Goal: Communication & Community: Answer question/provide support

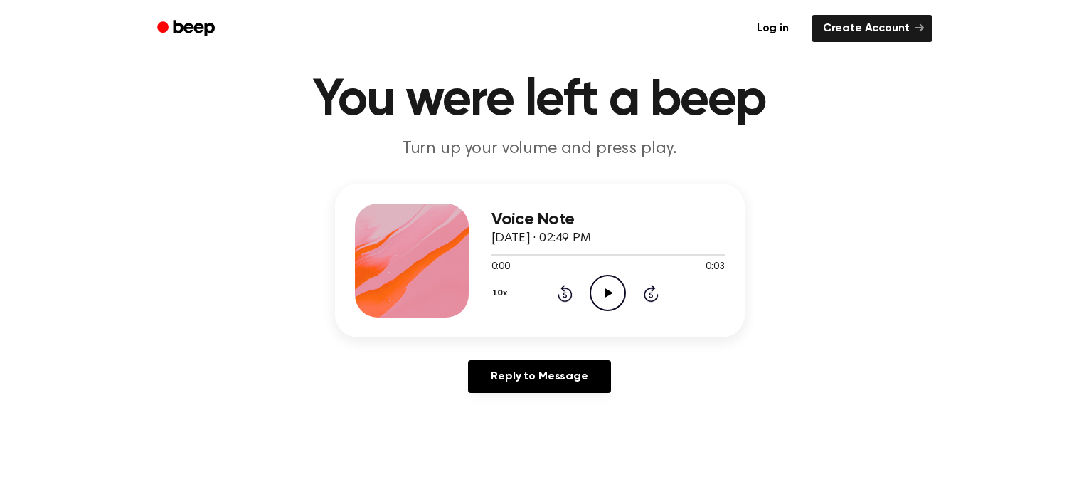
scroll to position [40, 0]
click at [603, 295] on icon "Play Audio" at bounding box center [608, 292] width 36 height 36
click at [605, 290] on icon at bounding box center [608, 291] width 6 height 9
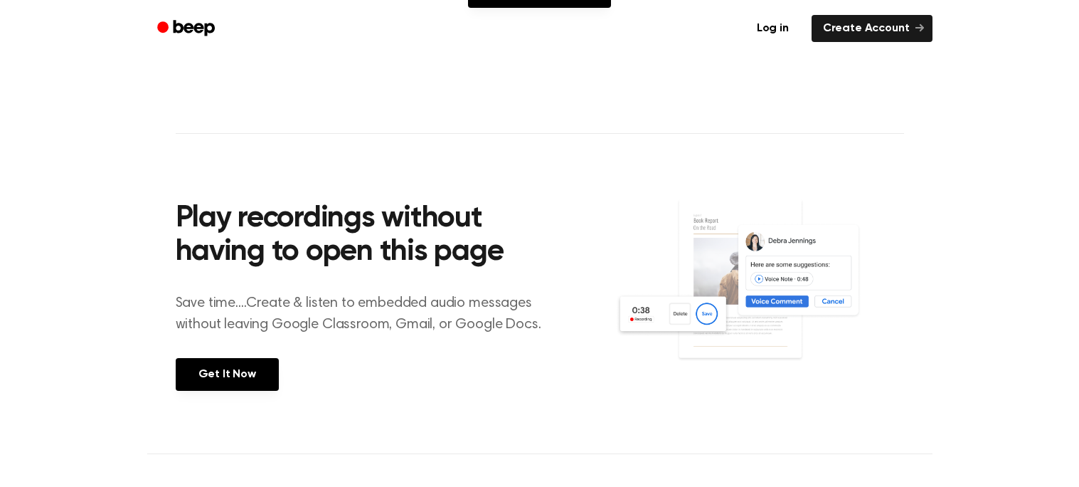
scroll to position [0, 0]
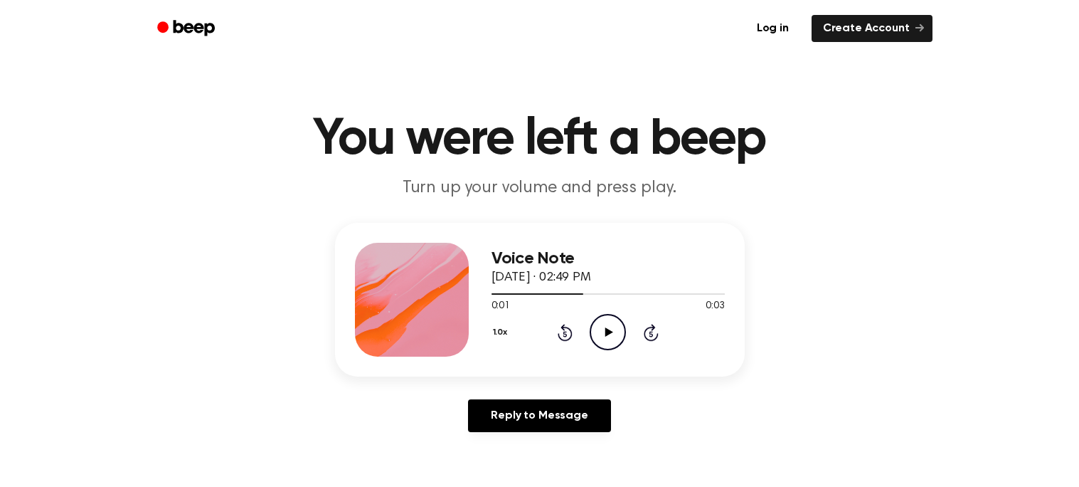
click at [608, 334] on icon at bounding box center [610, 331] width 8 height 9
click at [607, 334] on icon "Pause Audio" at bounding box center [608, 332] width 36 height 36
click at [607, 334] on icon at bounding box center [610, 331] width 8 height 9
click at [608, 332] on icon at bounding box center [610, 331] width 8 height 9
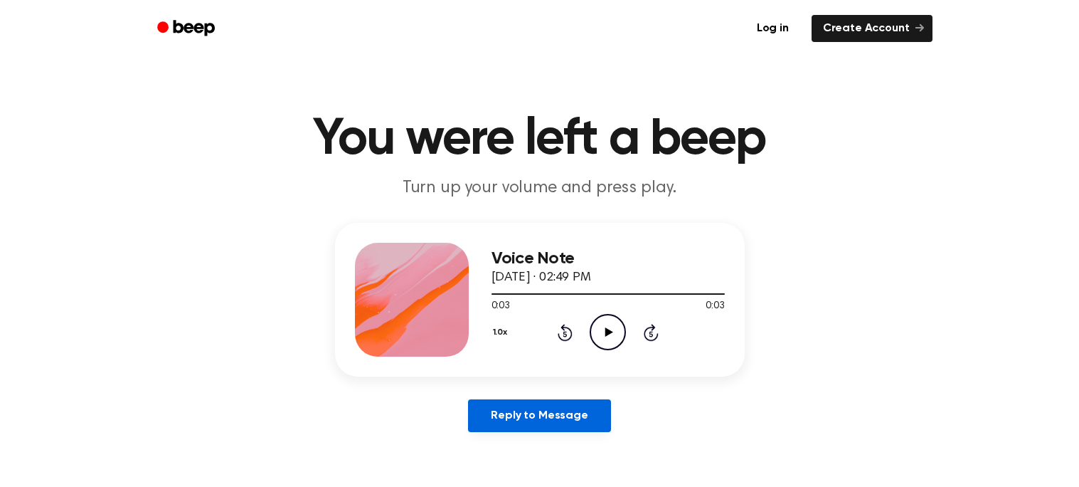
click at [581, 408] on link "Reply to Message" at bounding box center [539, 415] width 142 height 33
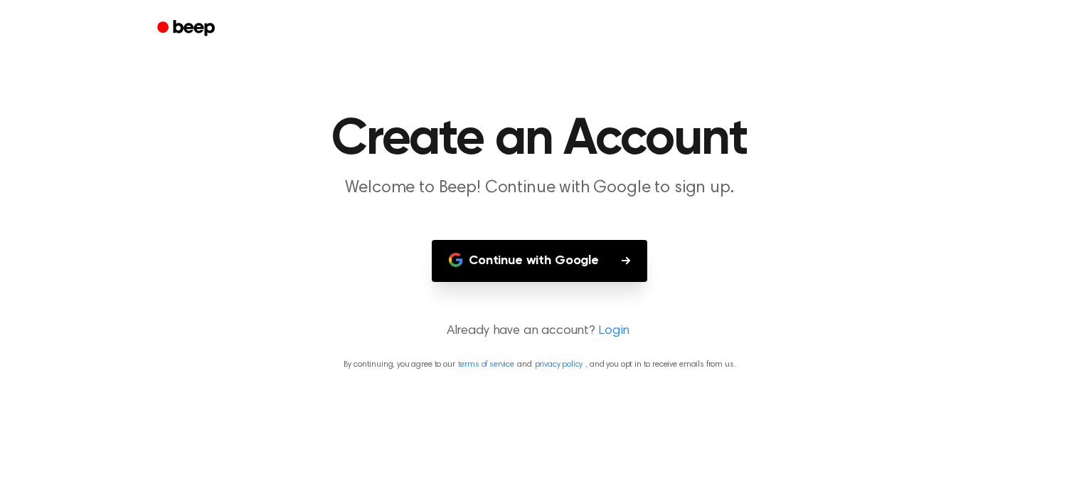
click at [512, 272] on button "Continue with Google" at bounding box center [540, 261] width 216 height 42
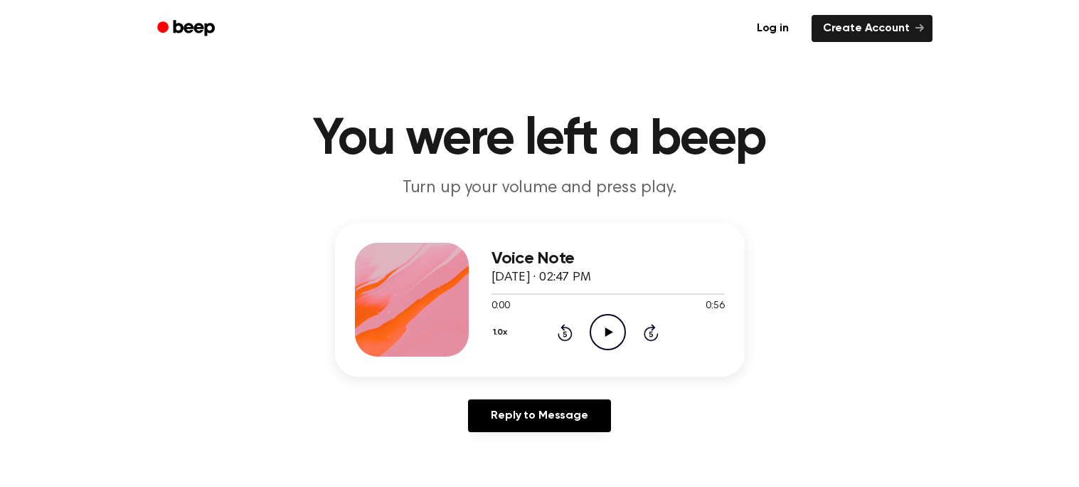
click at [613, 332] on icon "Play Audio" at bounding box center [608, 332] width 36 height 36
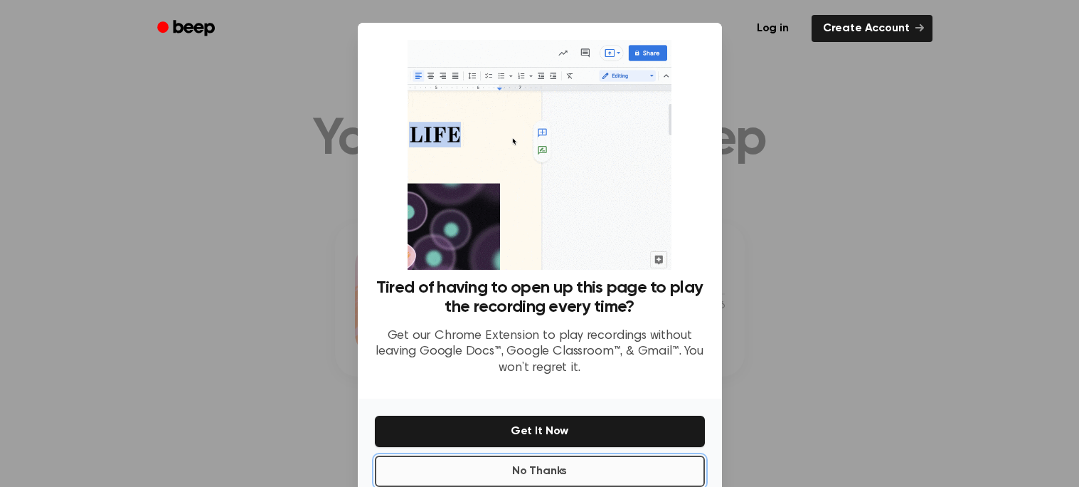
click at [596, 468] on button "No Thanks" at bounding box center [540, 470] width 330 height 31
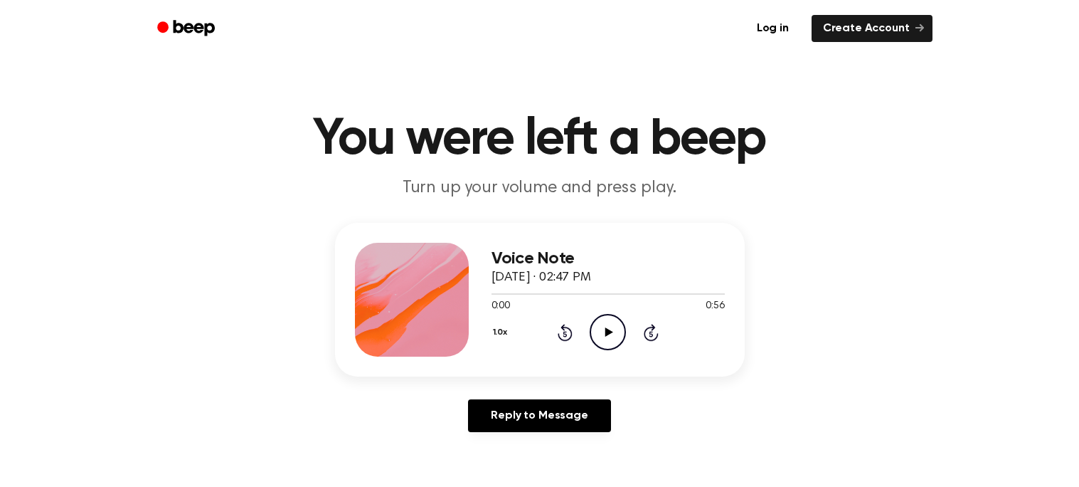
click at [605, 328] on icon "Play Audio" at bounding box center [608, 332] width 36 height 36
click at [606, 332] on icon at bounding box center [608, 331] width 6 height 9
